Goal: Task Accomplishment & Management: Use online tool/utility

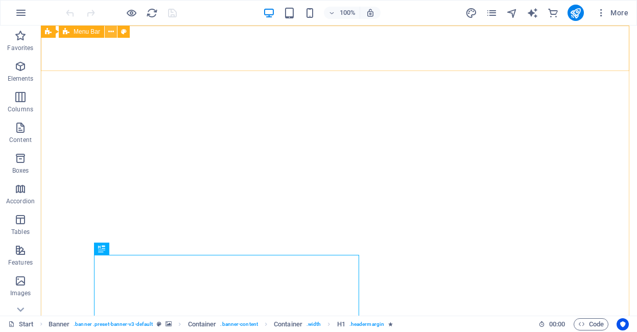
click at [111, 33] on icon at bounding box center [111, 32] width 6 height 11
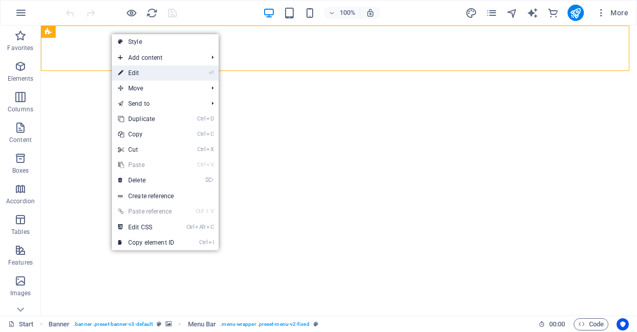
click at [151, 75] on link "⏎ Edit" at bounding box center [146, 72] width 68 height 15
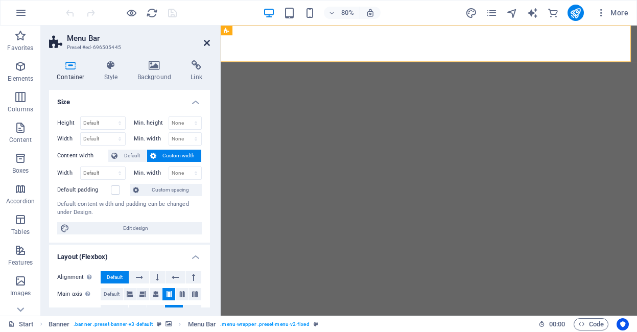
click at [205, 42] on icon at bounding box center [207, 43] width 6 height 8
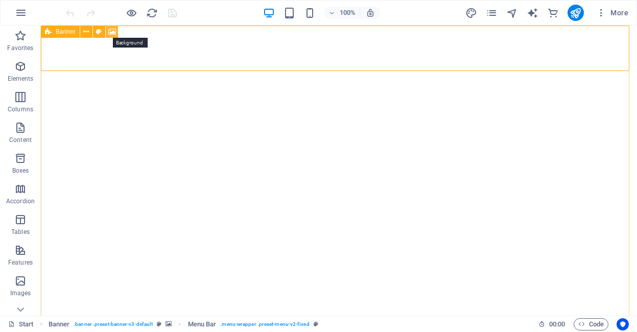
click at [112, 32] on icon at bounding box center [112, 32] width 8 height 11
select select "ms"
select select "s"
select select "progressive"
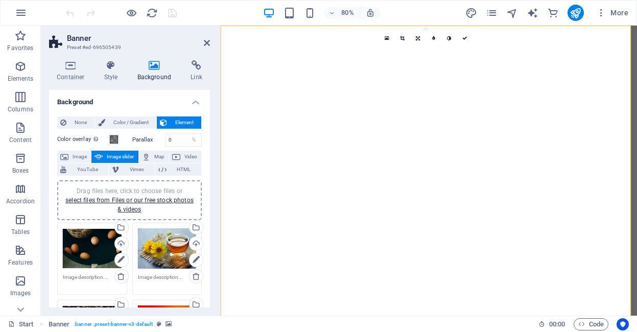
click at [91, 249] on div "Drag files here, click to choose files or select files from Files or our free s…" at bounding box center [92, 248] width 59 height 41
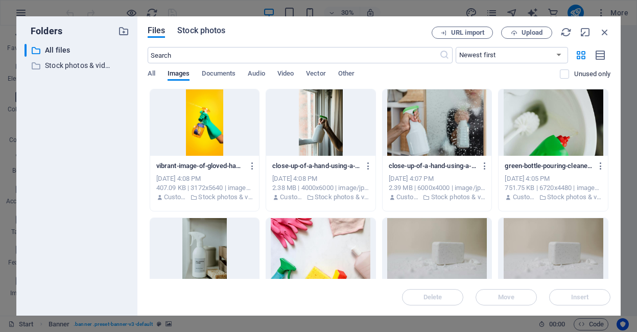
click at [199, 35] on span "Stock photos" at bounding box center [201, 31] width 48 height 12
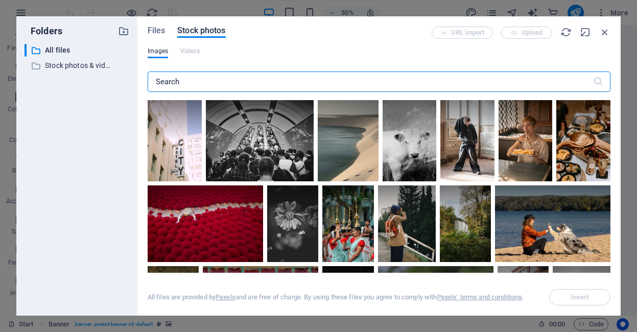
click at [192, 84] on input "text" at bounding box center [371, 82] width 446 height 20
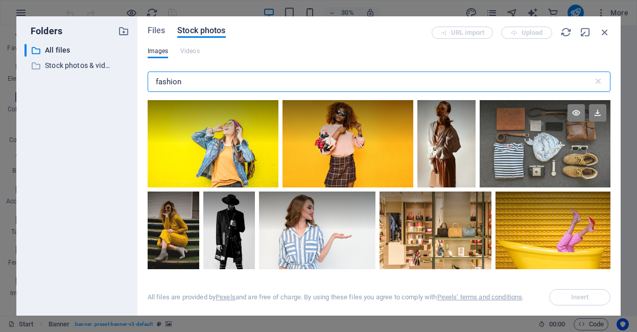
type input "fashion"
click at [554, 155] on div at bounding box center [545, 143] width 131 height 87
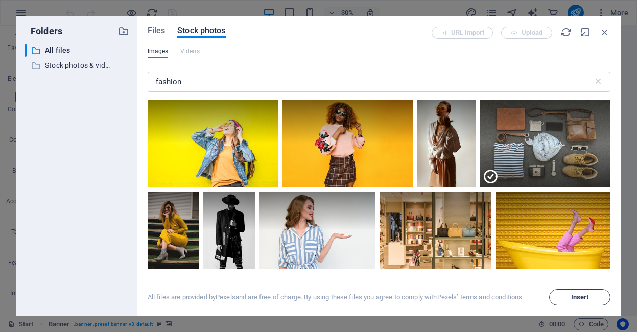
click at [582, 302] on button "Insert" at bounding box center [579, 297] width 61 height 16
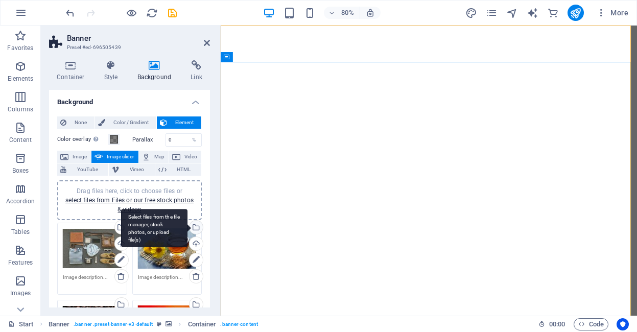
click at [188, 226] on div "Select files from the file manager, stock photos, or upload file(s)" at bounding box center [154, 228] width 66 height 38
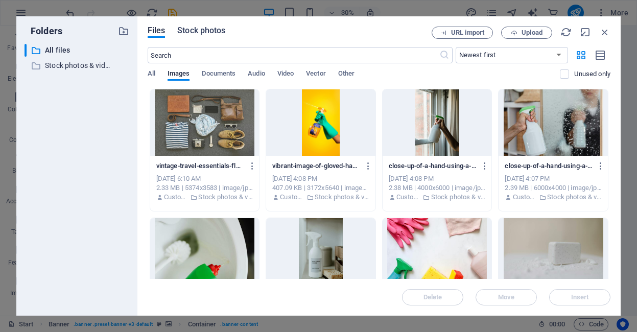
click at [199, 31] on span "Stock photos" at bounding box center [201, 31] width 48 height 12
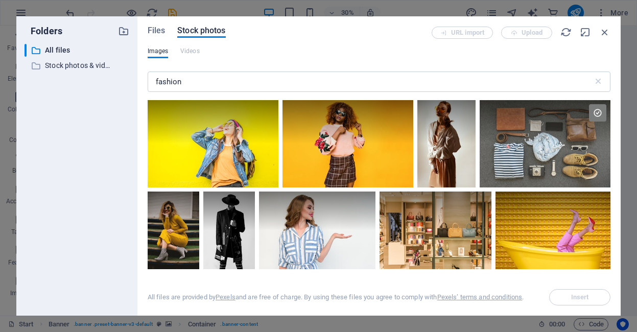
click at [609, 106] on div "Files Stock photos URL import Upload Images Videos fashion ​ All files are prov…" at bounding box center [378, 165] width 483 height 299
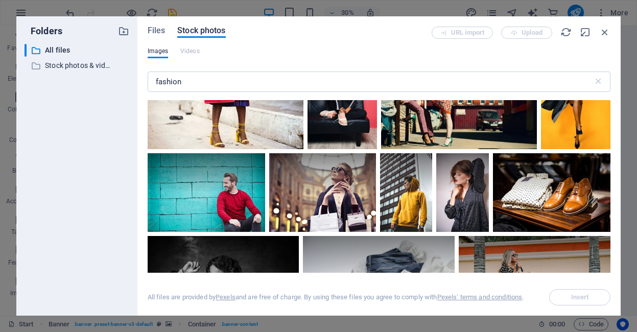
scroll to position [341, 0]
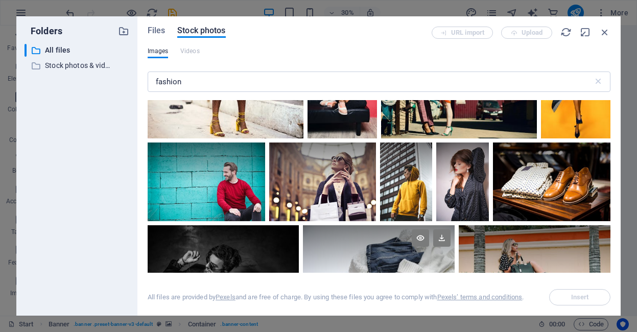
click at [368, 241] on div at bounding box center [379, 250] width 152 height 51
click at [579, 297] on span "Insert" at bounding box center [580, 297] width 18 height 6
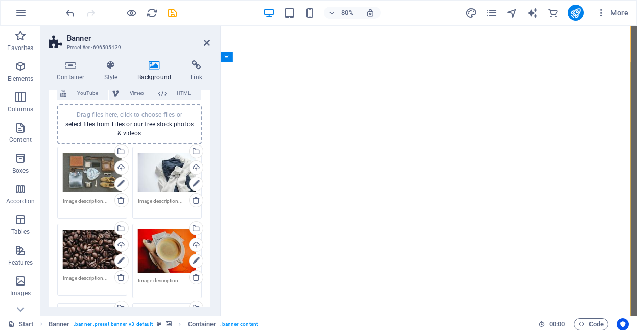
scroll to position [87, 0]
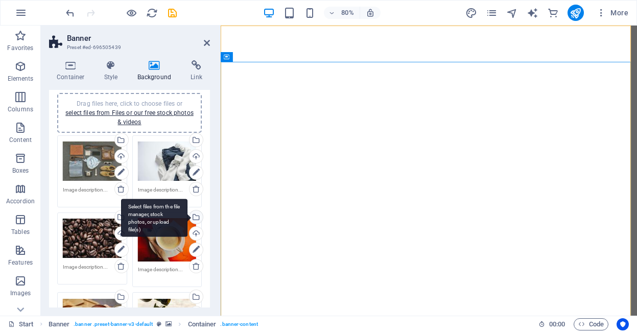
click at [188, 217] on div "Select files from the file manager, stock photos, or upload file(s)" at bounding box center [154, 218] width 66 height 38
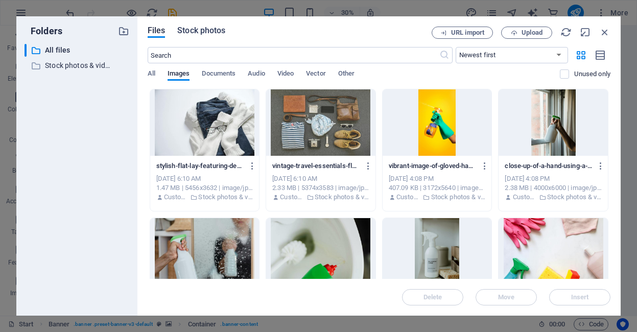
click at [197, 30] on span "Stock photos" at bounding box center [201, 31] width 48 height 12
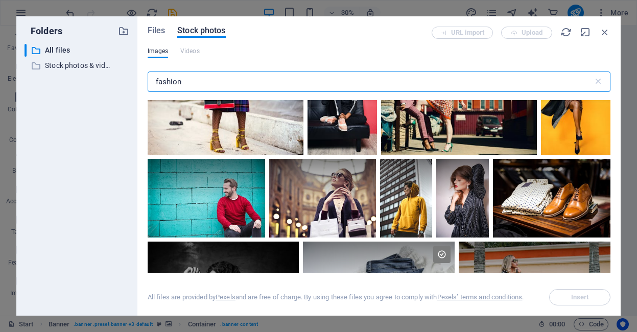
scroll to position [314, 0]
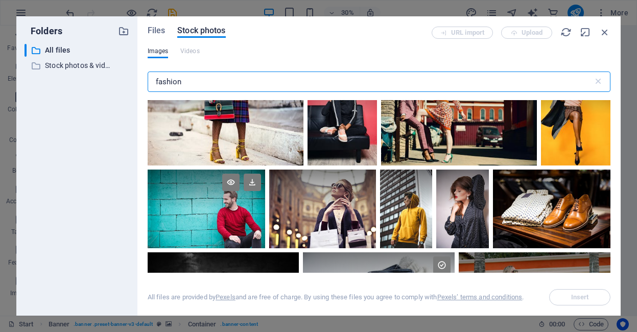
click at [159, 236] on div at bounding box center [207, 209] width 118 height 79
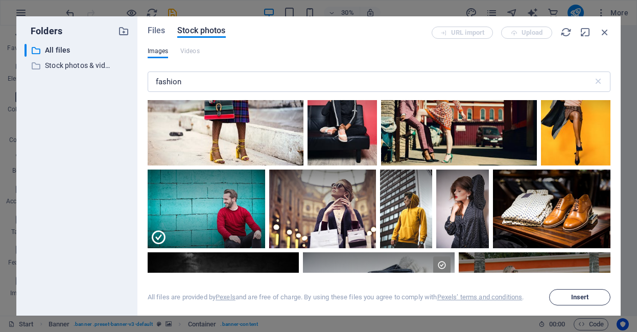
click at [578, 294] on span "Insert" at bounding box center [580, 297] width 18 height 6
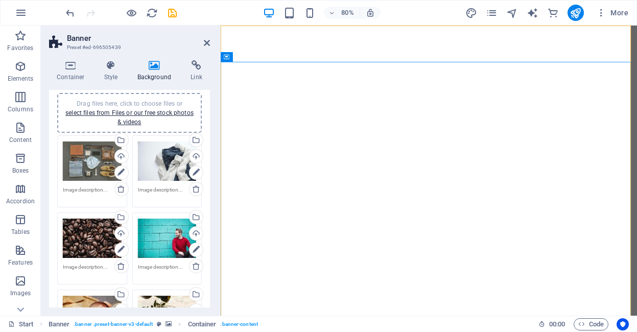
click at [96, 231] on div "Drag files here, click to choose files or select files from Files or our free s…" at bounding box center [92, 238] width 59 height 41
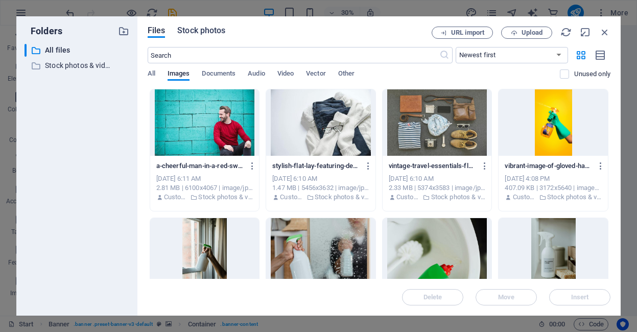
click at [211, 29] on span "Stock photos" at bounding box center [201, 31] width 48 height 12
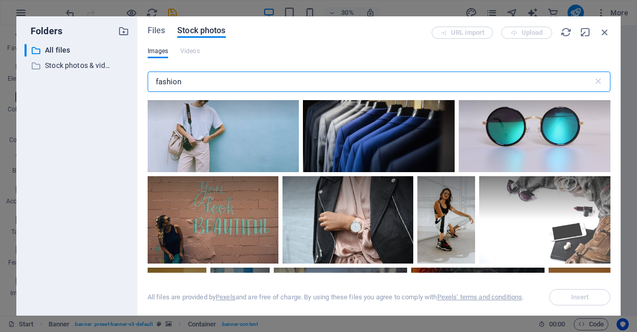
scroll to position [755, 0]
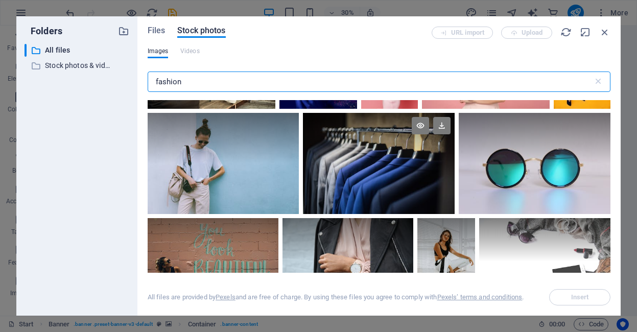
click at [334, 195] on div at bounding box center [379, 163] width 152 height 101
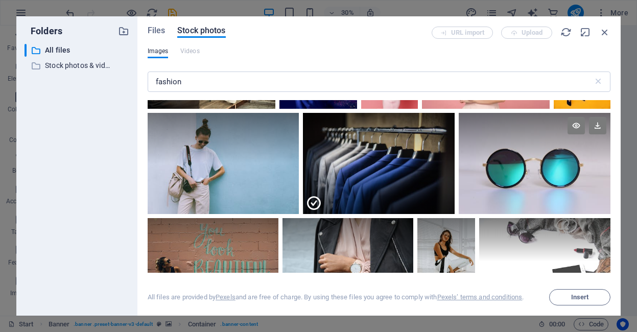
click at [559, 185] on div at bounding box center [535, 163] width 152 height 101
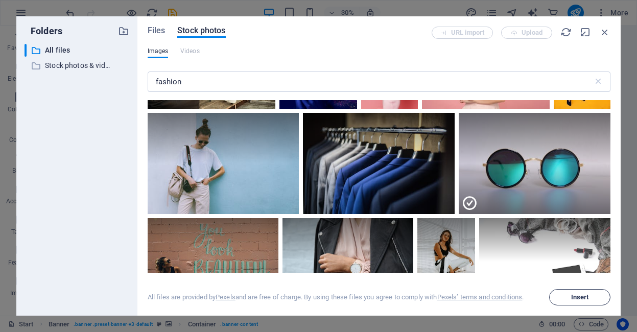
click at [584, 295] on span "Insert" at bounding box center [580, 297] width 18 height 6
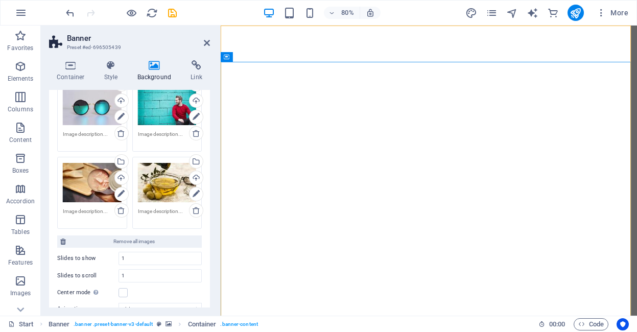
scroll to position [224, 0]
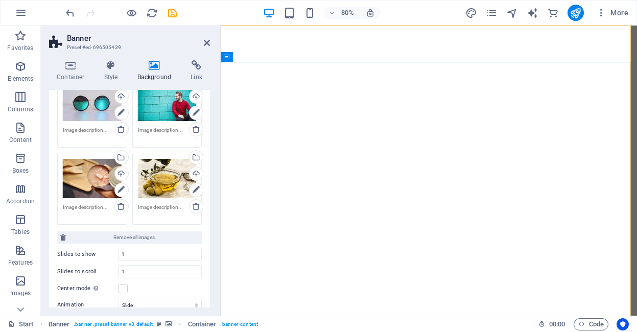
click at [88, 177] on div "Drag files here, click to choose files or select files from Files or our free s…" at bounding box center [92, 178] width 59 height 41
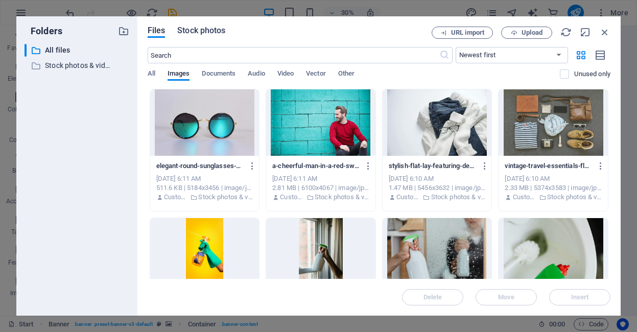
click at [205, 33] on span "Stock photos" at bounding box center [201, 31] width 48 height 12
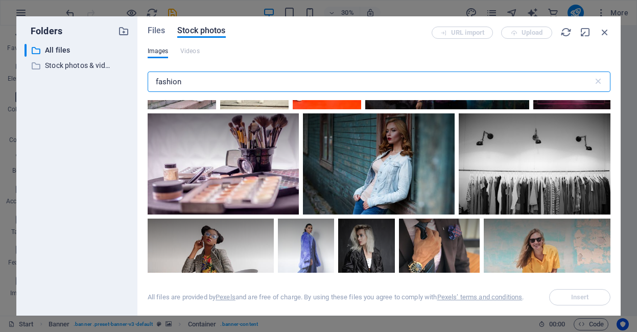
scroll to position [1715, 0]
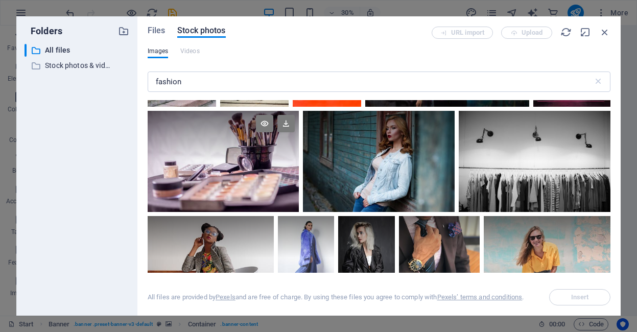
click at [170, 173] on div at bounding box center [224, 161] width 152 height 101
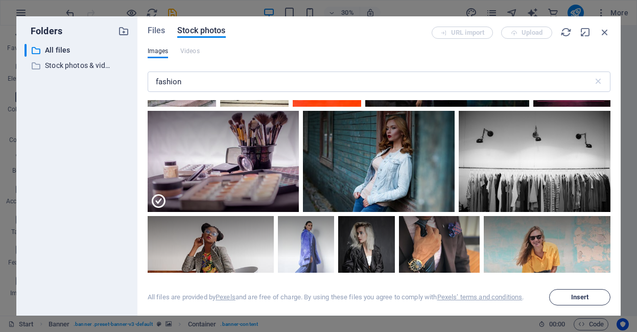
click at [578, 296] on span "Insert" at bounding box center [580, 297] width 18 height 6
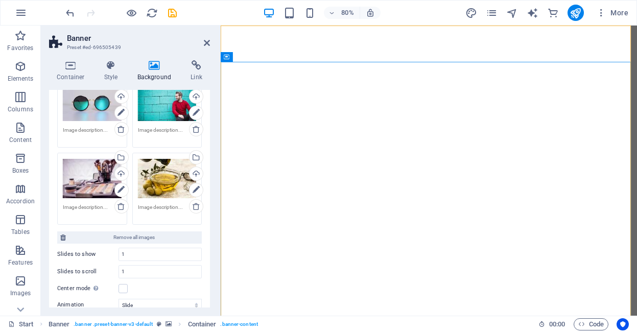
click at [167, 174] on div "Drag files here, click to choose files or select files from Files or our free s…" at bounding box center [167, 178] width 59 height 41
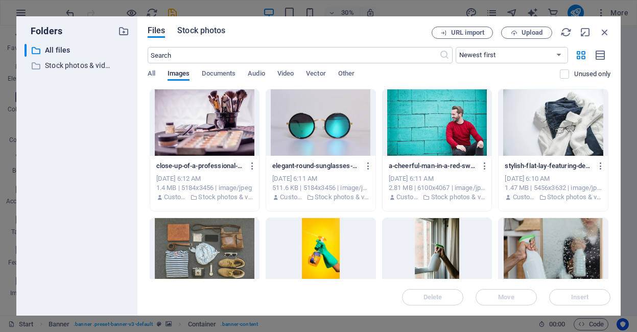
click at [203, 33] on span "Stock photos" at bounding box center [201, 31] width 48 height 12
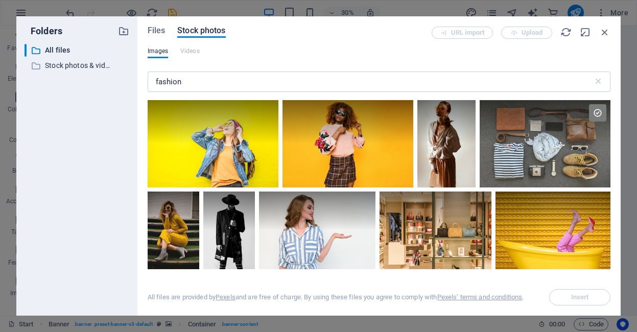
click at [609, 104] on div at bounding box center [379, 186] width 463 height 173
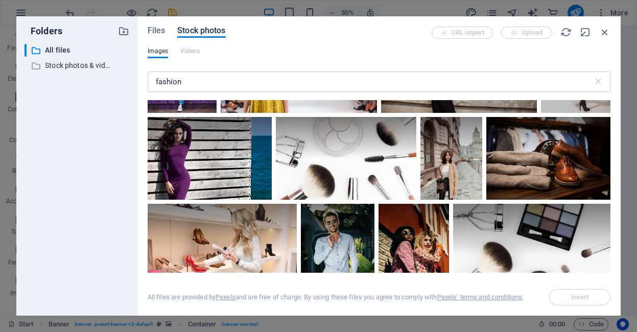
scroll to position [1979, 0]
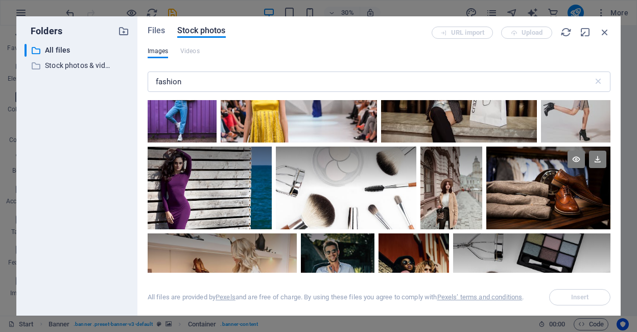
click at [533, 180] on div at bounding box center [548, 167] width 124 height 41
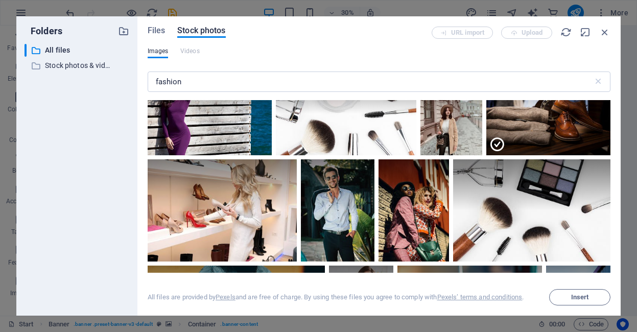
scroll to position [2084, 0]
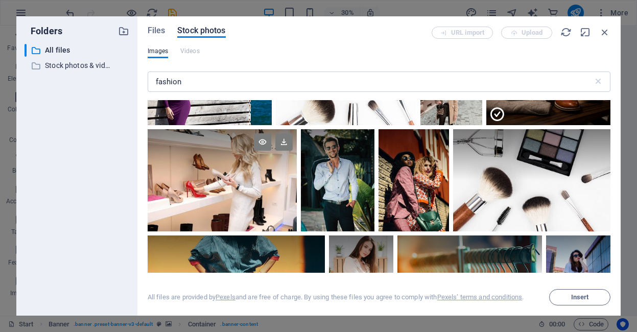
click at [176, 167] on div at bounding box center [222, 154] width 149 height 51
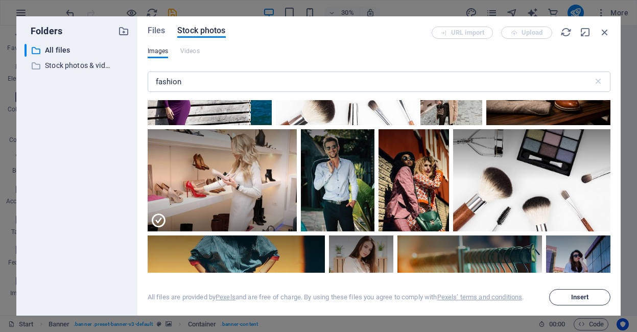
click at [586, 300] on span "Insert" at bounding box center [580, 297] width 18 height 6
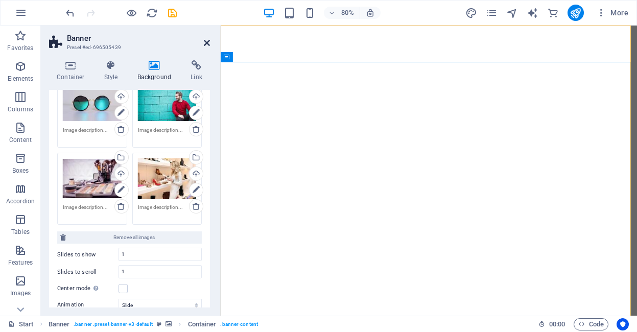
click at [204, 44] on icon at bounding box center [207, 43] width 6 height 8
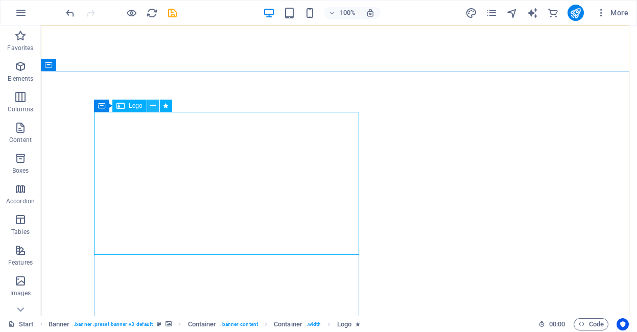
click at [154, 106] on icon at bounding box center [153, 106] width 6 height 11
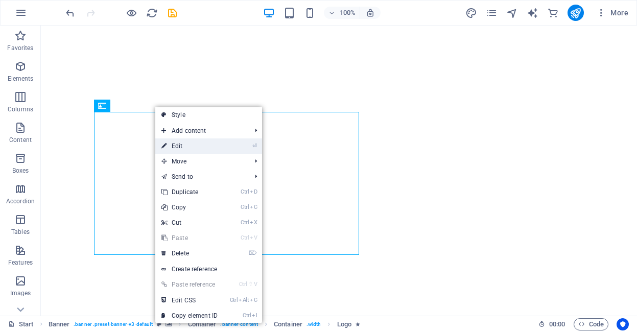
click at [181, 149] on link "⏎ Edit" at bounding box center [189, 145] width 68 height 15
select select "px"
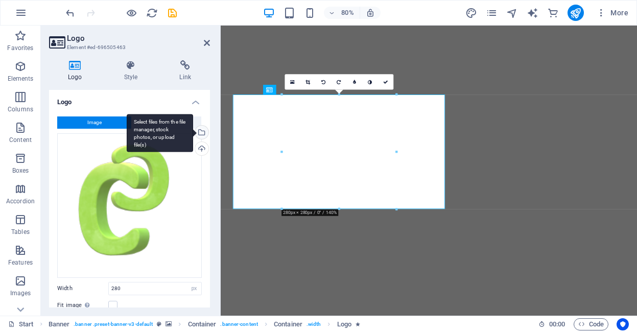
click at [193, 131] on div "Select files from the file manager, stock photos, or upload file(s)" at bounding box center [160, 133] width 66 height 38
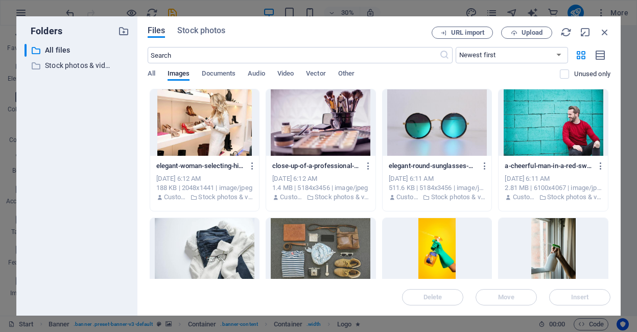
click at [156, 30] on span "Files" at bounding box center [157, 31] width 18 height 12
click at [529, 33] on span "Upload" at bounding box center [532, 33] width 21 height 6
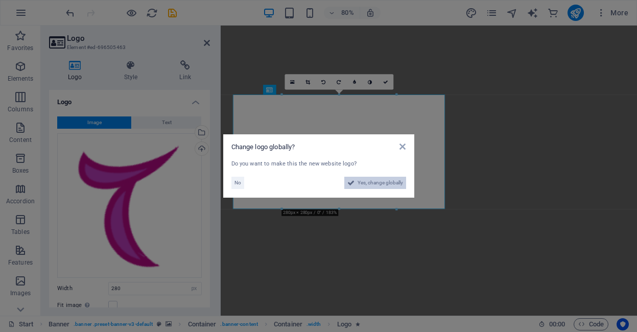
click at [365, 182] on span "Yes, change globally" at bounding box center [380, 183] width 45 height 12
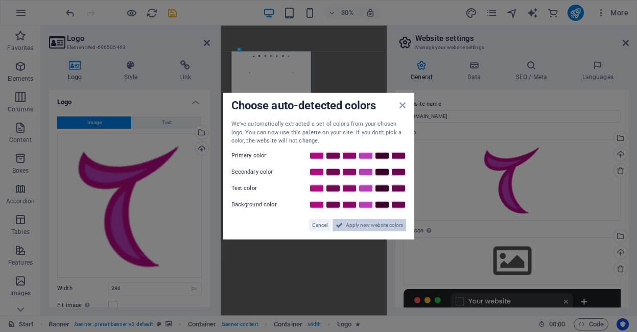
click at [355, 224] on span "Apply new website colors" at bounding box center [374, 225] width 57 height 12
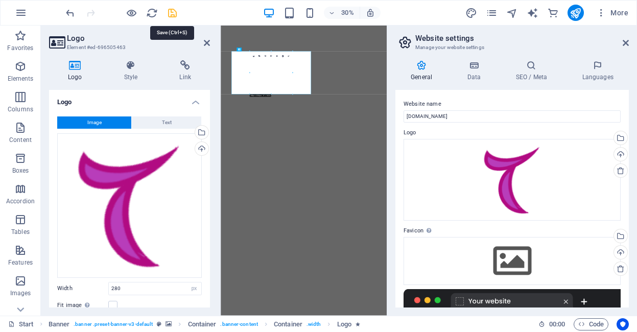
click at [175, 18] on icon "save" at bounding box center [173, 13] width 12 height 12
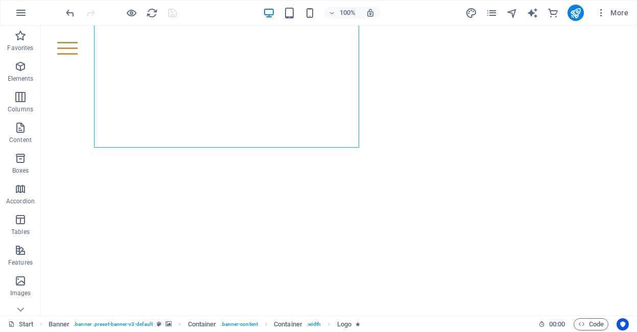
scroll to position [136, 0]
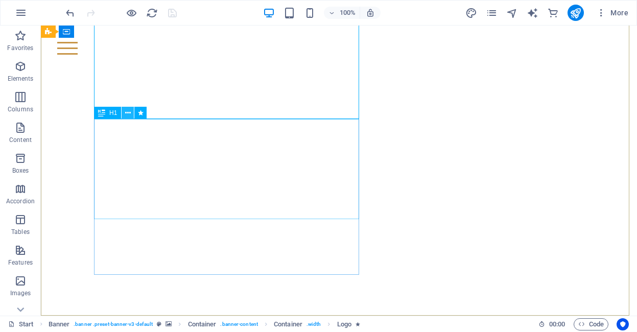
click at [127, 111] on icon at bounding box center [128, 113] width 6 height 11
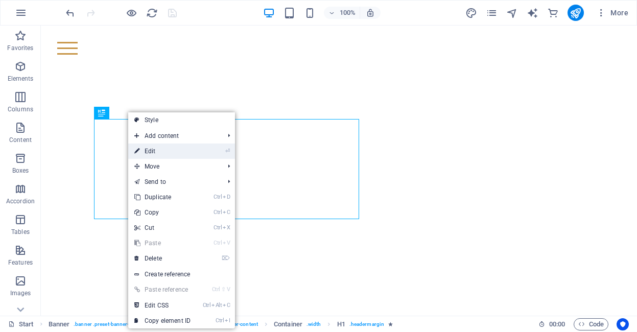
click at [153, 149] on link "⏎ Edit" at bounding box center [162, 151] width 68 height 15
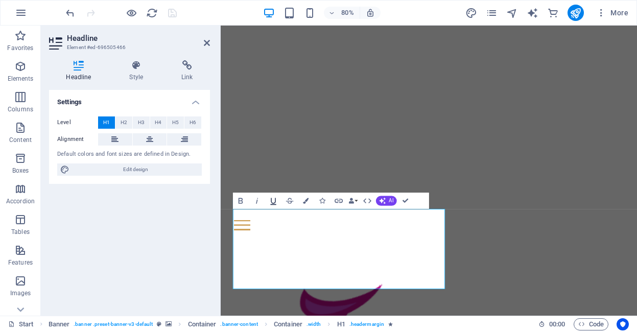
scroll to position [0, 0]
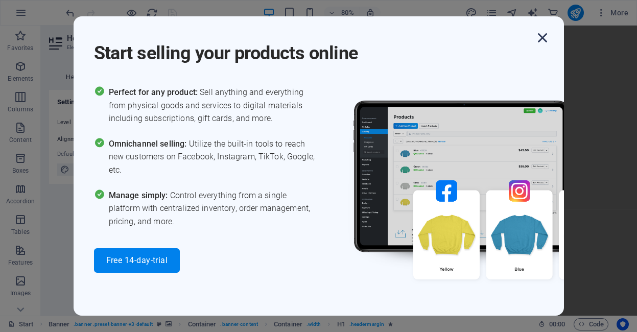
click at [546, 37] on icon "button" at bounding box center [542, 38] width 18 height 18
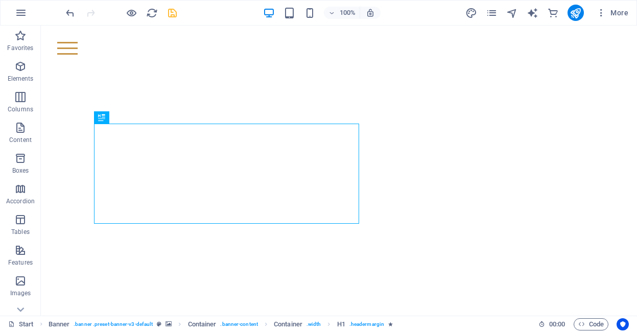
scroll to position [136, 0]
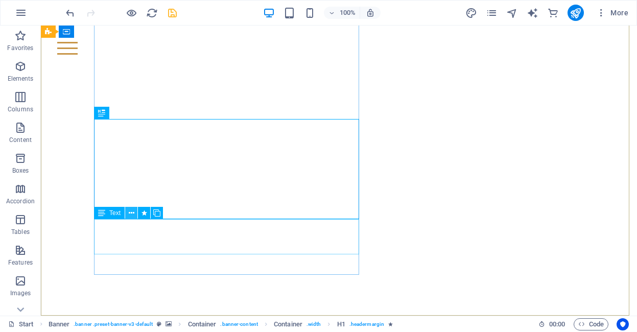
click at [130, 213] on icon at bounding box center [132, 213] width 6 height 11
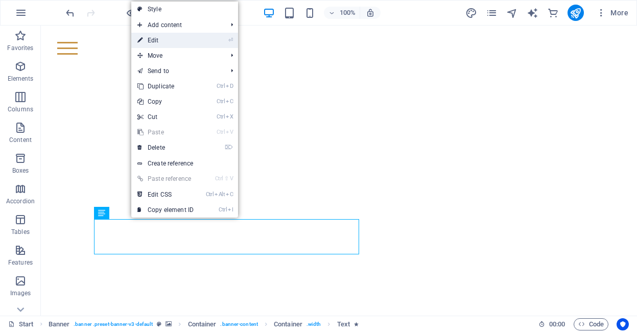
click at [159, 38] on link "⏎ Edit" at bounding box center [165, 40] width 68 height 15
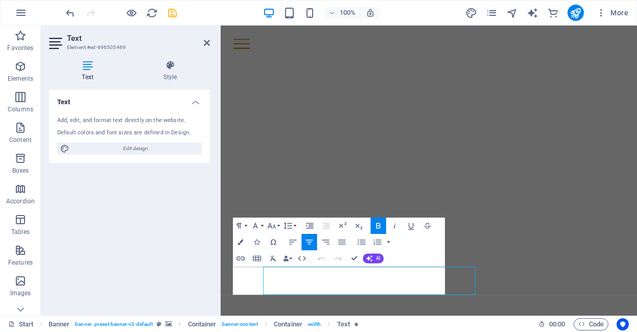
scroll to position [28, 0]
drag, startPoint x: 480, startPoint y: 340, endPoint x: 439, endPoint y: 294, distance: 61.2
click at [263, 227] on button "Font Family" at bounding box center [256, 226] width 15 height 16
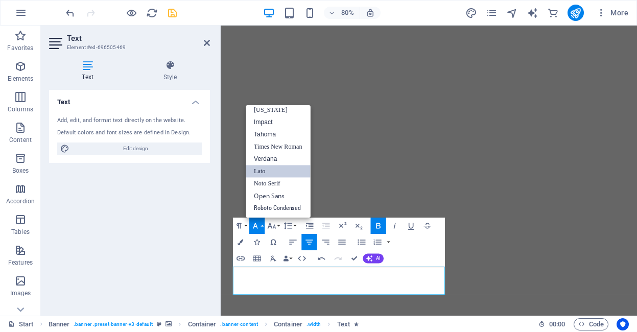
scroll to position [21, 0]
click at [292, 149] on link "Times New Roman" at bounding box center [278, 147] width 65 height 12
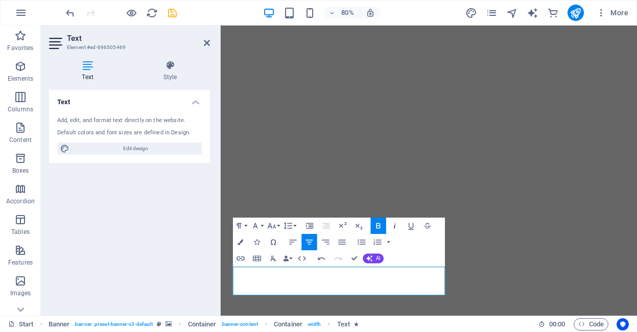
click at [395, 228] on icon "button" at bounding box center [395, 226] width 10 height 10
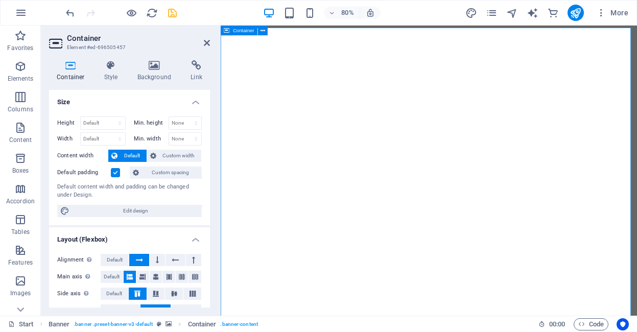
scroll to position [64, 0]
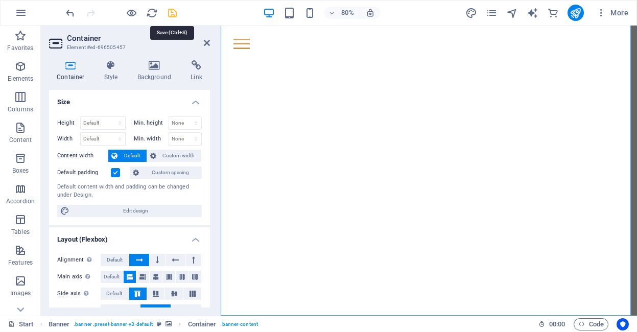
click at [170, 17] on icon "save" at bounding box center [173, 13] width 12 height 12
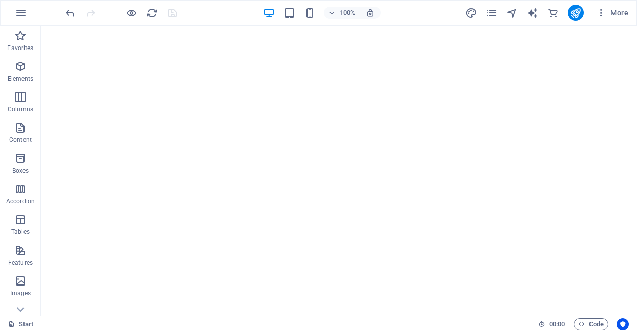
scroll to position [0, 0]
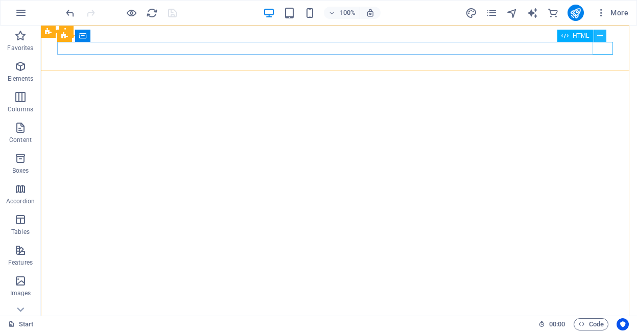
click at [602, 34] on icon at bounding box center [600, 36] width 6 height 11
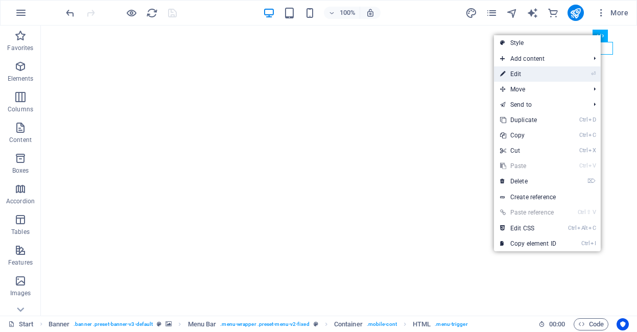
click at [526, 76] on link "⏎ Edit" at bounding box center [528, 73] width 68 height 15
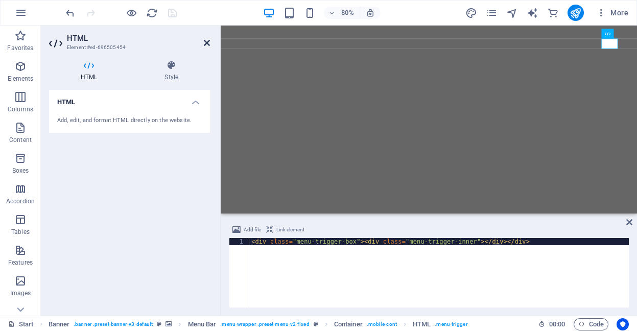
click at [206, 40] on icon at bounding box center [207, 43] width 6 height 8
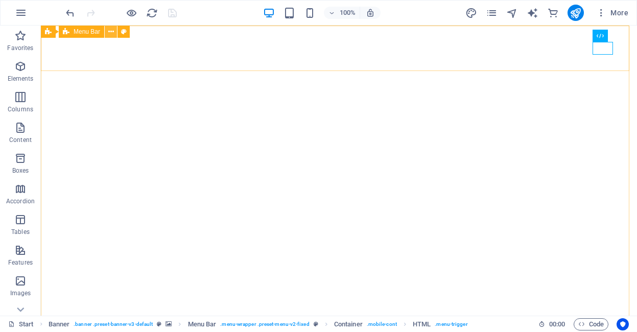
click at [111, 32] on icon at bounding box center [111, 32] width 6 height 11
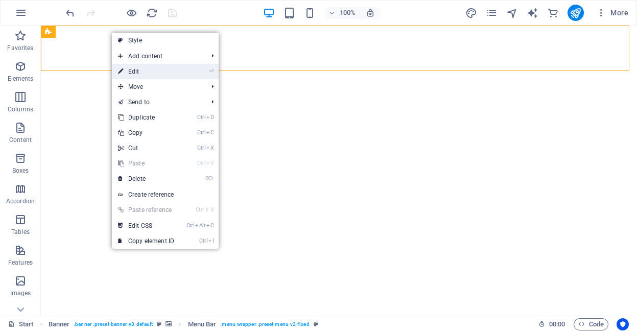
click at [142, 75] on link "⏎ Edit" at bounding box center [146, 71] width 68 height 15
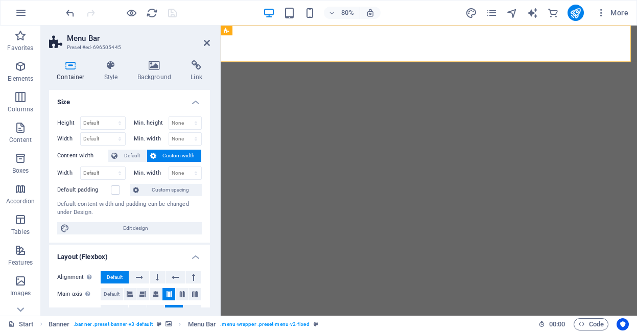
drag, startPoint x: 207, startPoint y: 114, endPoint x: 210, endPoint y: 184, distance: 70.6
click at [210, 184] on div "Container Style Background Link Size Height Default px rem % vh vw Min. height …" at bounding box center [129, 184] width 177 height 264
click at [130, 293] on icon at bounding box center [130, 294] width 6 height 12
click at [143, 296] on icon at bounding box center [142, 294] width 6 height 12
click at [157, 296] on icon at bounding box center [156, 294] width 6 height 12
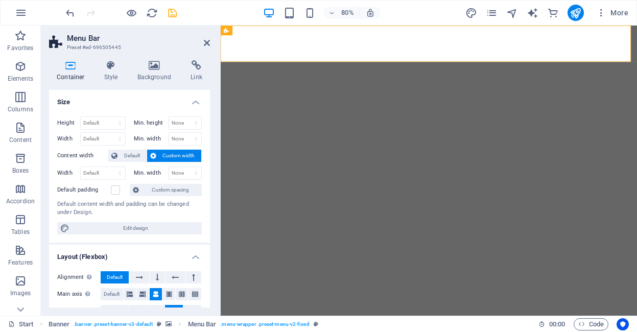
drag, startPoint x: 207, startPoint y: 191, endPoint x: 207, endPoint y: 152, distance: 39.3
click at [207, 152] on div "Height Default px rem % vh vw Min. height None px rem % vh vw Width Default px …" at bounding box center [129, 175] width 161 height 134
drag, startPoint x: 207, startPoint y: 152, endPoint x: 208, endPoint y: 160, distance: 8.3
click at [208, 160] on div "Size Height Default px rem % vh vw Min. height None px rem % vh vw Width Defaul…" at bounding box center [129, 199] width 161 height 218
click at [205, 39] on icon at bounding box center [207, 43] width 6 height 8
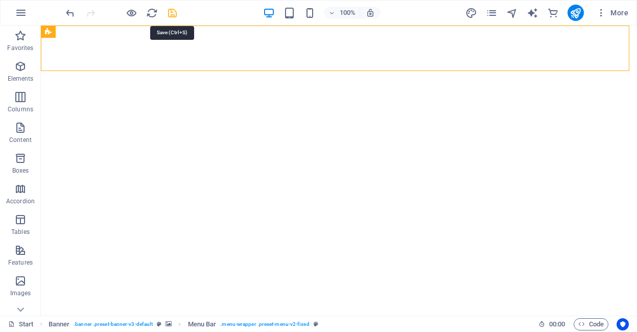
click at [172, 13] on icon "save" at bounding box center [173, 13] width 12 height 12
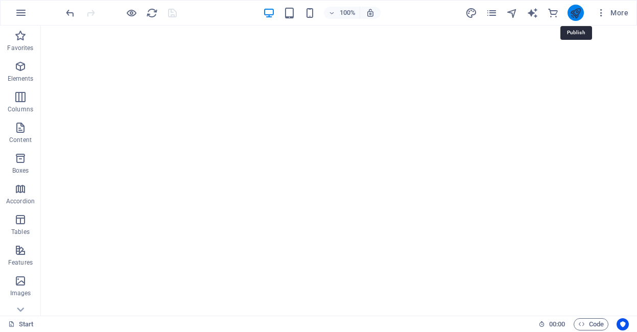
click at [575, 16] on icon "publish" at bounding box center [576, 13] width 12 height 12
